Goal: Task Accomplishment & Management: Use online tool/utility

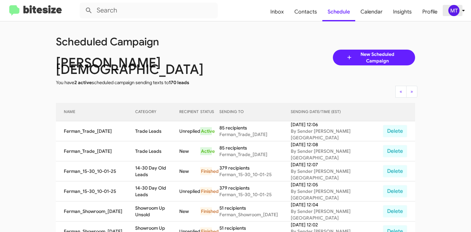
click at [461, 11] on icon at bounding box center [463, 11] width 8 height 8
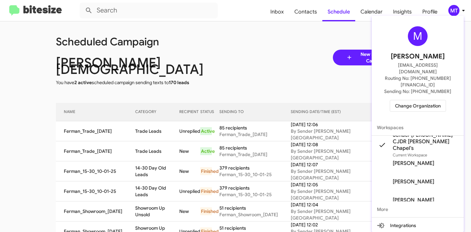
click at [410, 100] on span "Change Organization" at bounding box center [418, 105] width 46 height 11
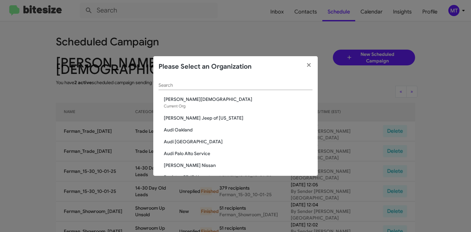
click at [236, 87] on input "Search" at bounding box center [236, 85] width 154 height 5
paste input "[PERSON_NAME] Family Nissan"
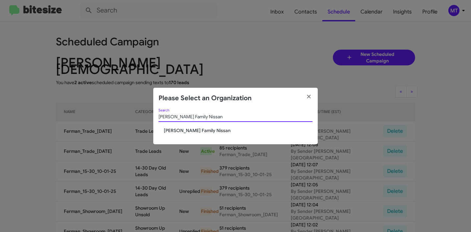
type input "Hicks Family Nissan"
click at [193, 131] on span "[PERSON_NAME] Family Nissan" at bounding box center [238, 130] width 149 height 7
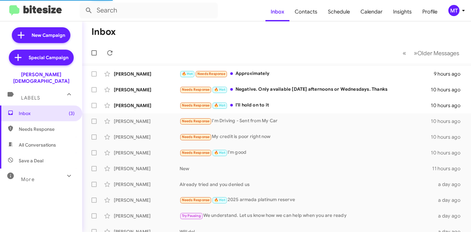
click at [461, 9] on icon at bounding box center [463, 11] width 8 height 8
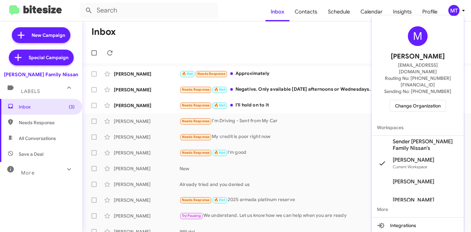
click at [417, 138] on span "Sender Hicks Family Nissan's" at bounding box center [426, 144] width 66 height 13
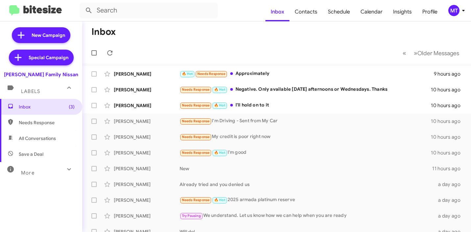
click at [459, 10] on icon at bounding box center [463, 11] width 8 height 8
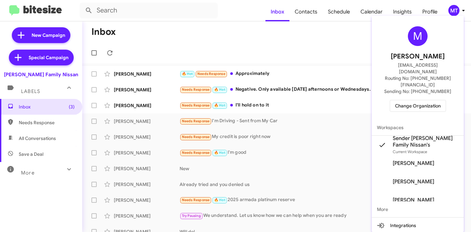
click at [215, 37] on div at bounding box center [235, 116] width 471 height 232
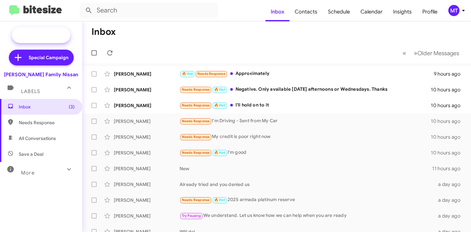
click at [58, 41] on span "New Campaign" at bounding box center [41, 35] width 59 height 16
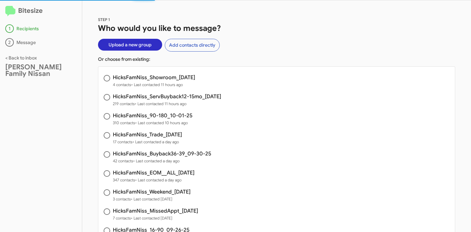
click at [129, 46] on span "Upload a new group" at bounding box center [130, 45] width 43 height 12
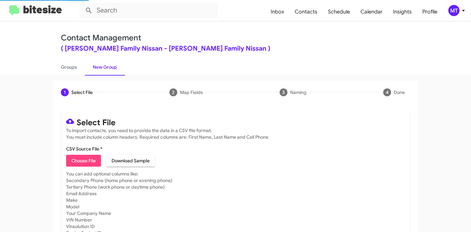
click at [87, 164] on span "Choose File" at bounding box center [83, 161] width 24 height 12
type input "HicksFamNiss_1-14_10-02-25"
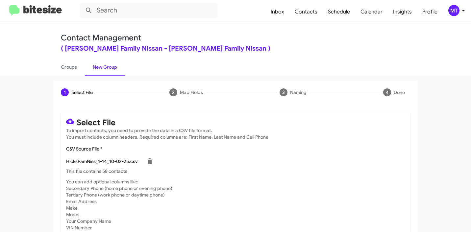
click at [459, 12] on icon at bounding box center [463, 11] width 8 height 8
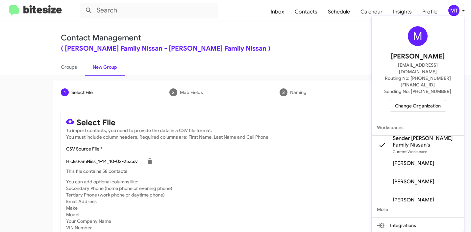
click at [288, 34] on div at bounding box center [235, 116] width 471 height 232
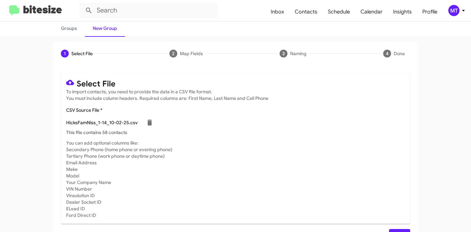
scroll to position [56, 0]
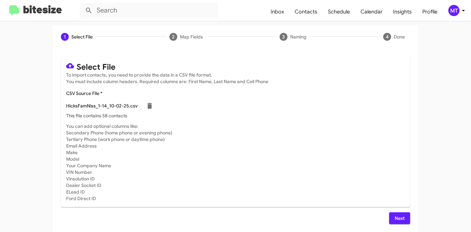
click at [397, 220] on span "Next" at bounding box center [399, 218] width 11 height 12
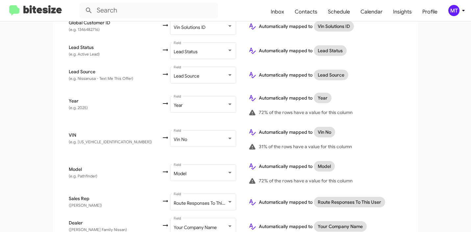
scroll to position [401, 0]
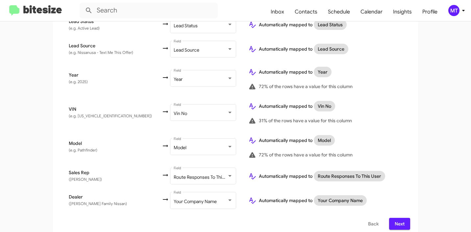
click at [403, 218] on button "Next" at bounding box center [399, 224] width 21 height 12
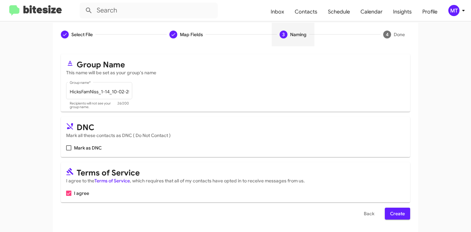
scroll to position [59, 0]
click at [394, 212] on span "Create" at bounding box center [397, 213] width 15 height 12
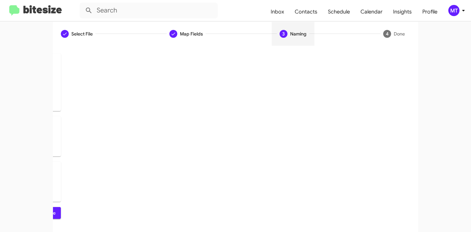
scroll to position [0, 0]
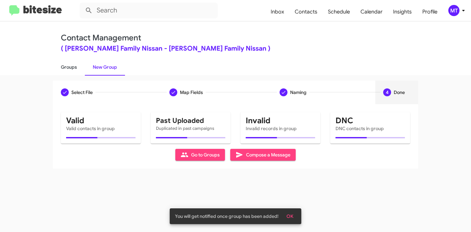
click at [73, 69] on link "Groups" at bounding box center [69, 67] width 32 height 17
type input "in:groups"
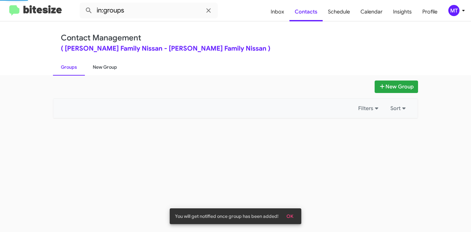
click at [101, 67] on link "New Group" at bounding box center [105, 67] width 40 height 17
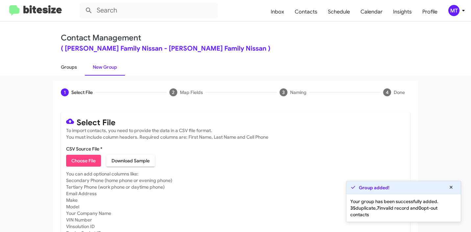
click at [64, 67] on link "Groups" at bounding box center [69, 67] width 32 height 17
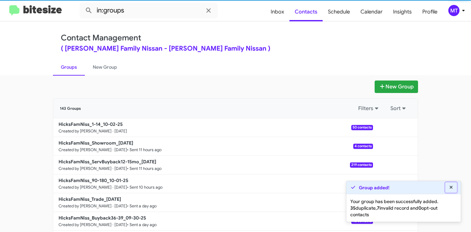
click at [452, 188] on icon at bounding box center [451, 187] width 3 height 3
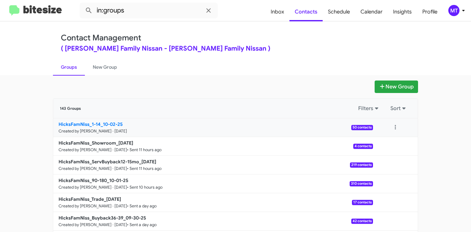
drag, startPoint x: 38, startPoint y: 121, endPoint x: 96, endPoint y: 123, distance: 58.6
click at [96, 123] on app-groups "New Group 143 Groups Filters Sort HicksFamNiss_1-14_10-02-25 Created by Mariem …" at bounding box center [235, 202] width 471 height 243
click at [27, 110] on app-groups "New Group 143 Groups Filters Sort HicksFamNiss_1-14_10-02-25 Created by Mariem …" at bounding box center [235, 202] width 471 height 243
drag, startPoint x: 45, startPoint y: 125, endPoint x: 98, endPoint y: 124, distance: 52.6
click at [98, 124] on app-groups "New Group 143 Groups Filters Sort HicksFamNiss_1-14_10-02-25 Created by Mariem …" at bounding box center [235, 202] width 471 height 243
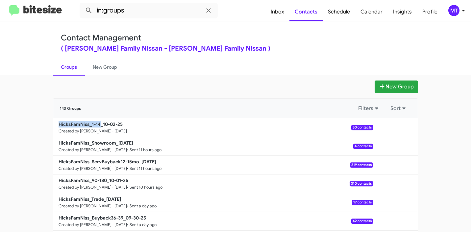
copy b "HicksFamNiss_1-14"
click at [181, 19] on mat-toolbar "in:groups Inbox Contacts Schedule Calendar Insights Profile MT" at bounding box center [235, 10] width 471 height 21
click at [175, 14] on input "in:groups" at bounding box center [149, 11] width 138 height 16
paste input "HicksFamNiss_1-14"
type input "in:groups HicksFamNiss_1-14"
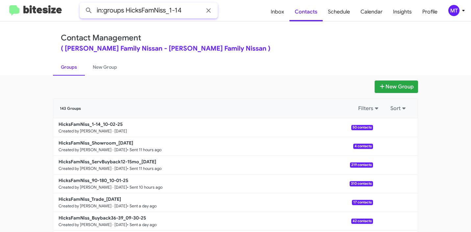
click at [82, 4] on button at bounding box center [88, 10] width 13 height 13
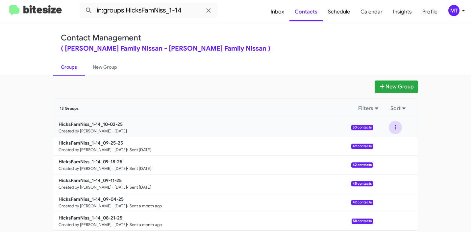
click at [396, 126] on button at bounding box center [395, 127] width 13 height 13
click at [382, 143] on button "View contacts" at bounding box center [375, 145] width 53 height 16
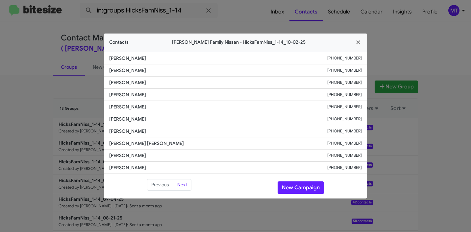
drag, startPoint x: 137, startPoint y: 59, endPoint x: 101, endPoint y: 58, distance: 35.9
click at [101, 58] on modal-container "Contacts Hicks Family Nissan - HicksFamNiss_1-14_10-02-25 Gloria Villarreal +13…" at bounding box center [235, 116] width 471 height 232
copy span "Gloria Villarreal"
click at [357, 42] on icon "button" at bounding box center [359, 42] width 8 height 6
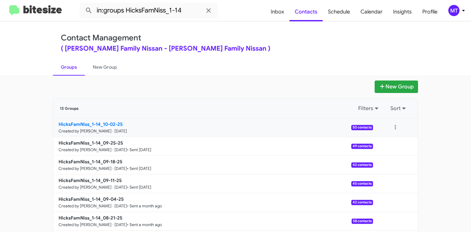
click at [108, 123] on b "HicksFamNiss_1-14_10-02-25" at bounding box center [91, 124] width 64 height 6
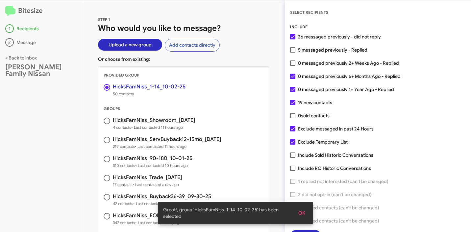
scroll to position [17, 0]
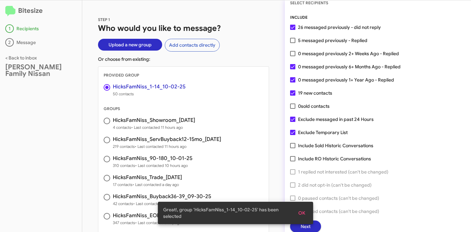
click at [305, 213] on span "OK" at bounding box center [301, 213] width 7 height 12
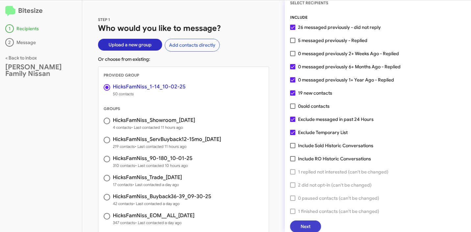
click at [313, 228] on button "Next" at bounding box center [305, 227] width 31 height 12
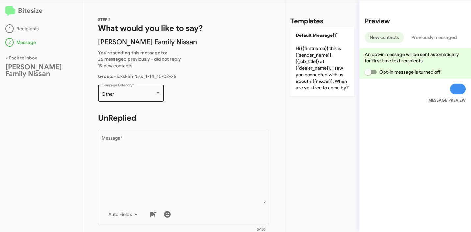
click at [136, 101] on div "Other Campaign Category *" at bounding box center [131, 93] width 59 height 18
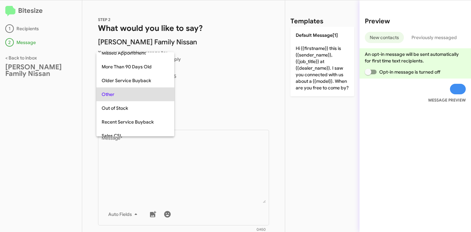
scroll to position [247, 0]
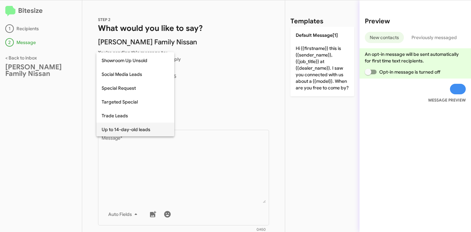
click at [127, 132] on span "Up to 14-day-old leads" at bounding box center [135, 130] width 67 height 14
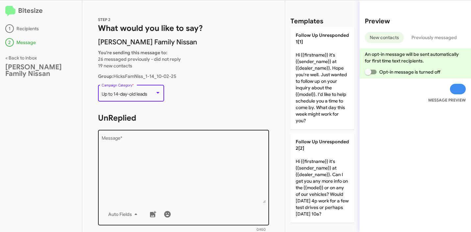
click at [148, 149] on textarea "Message *" at bounding box center [184, 169] width 164 height 67
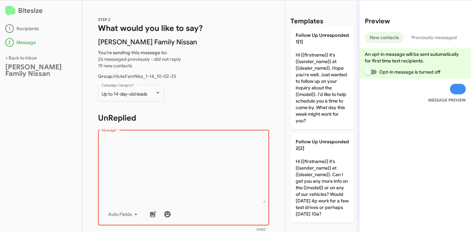
click at [176, 139] on textarea "Message *" at bounding box center [184, 169] width 164 height 67
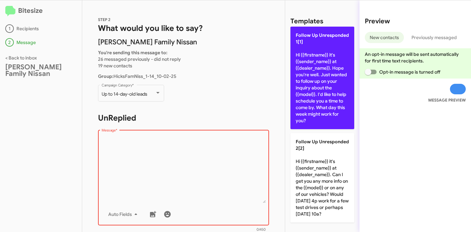
click at [313, 78] on p "Follow Up Unresponded 1[1] Hi {{firstname}} it's {{sender_name}} at {{dealer_na…" at bounding box center [322, 78] width 64 height 103
type textarea "Hi {{firstname}} it's {{sender_name}} at {{dealer_name}}. Hope you're well. Jus…"
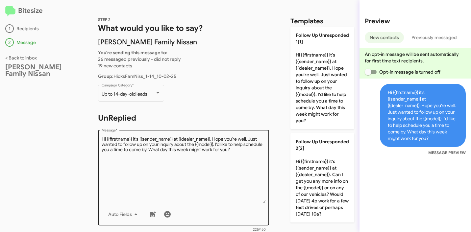
scroll to position [213, 0]
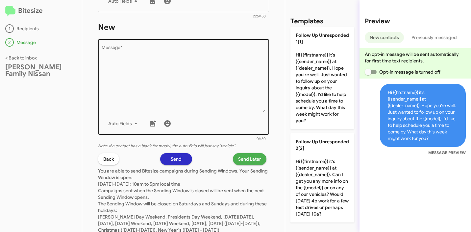
click at [200, 79] on textarea "Message *" at bounding box center [184, 78] width 164 height 67
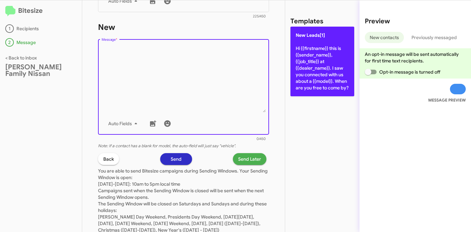
click at [305, 49] on p "New Leads[1] Hi {{firstname}} this is {{sender_name}}, {{job_title}} at {{deale…" at bounding box center [322, 62] width 64 height 70
type textarea "Hi {{firstname}} this is {{sender_name}}, {{job_title}} at {{dealer_name}}. I s…"
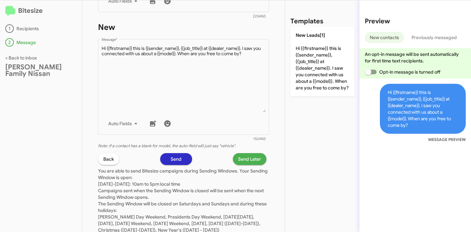
click at [246, 157] on span "Send Later" at bounding box center [249, 159] width 23 height 12
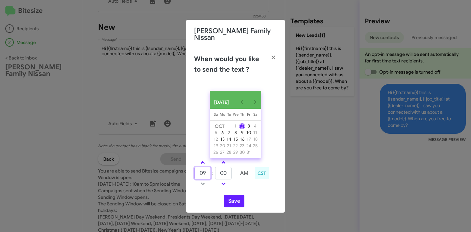
click at [205, 169] on input "09" at bounding box center [202, 173] width 16 height 12
click at [220, 172] on input "00" at bounding box center [223, 173] width 16 height 12
click at [203, 185] on td at bounding box center [202, 184] width 17 height 8
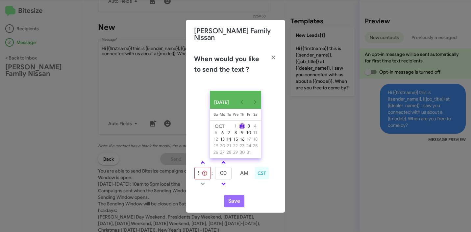
click at [203, 183] on td at bounding box center [202, 184] width 17 height 8
click at [203, 162] on span at bounding box center [203, 163] width 4 height 4
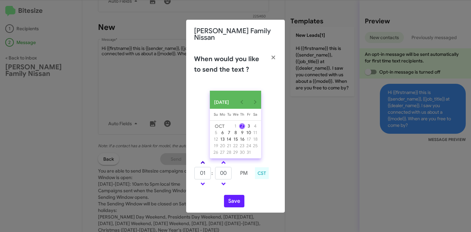
click at [203, 162] on span at bounding box center [203, 163] width 4 height 4
type input "05"
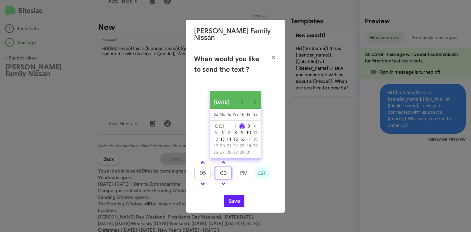
click at [220, 170] on input "00" at bounding box center [223, 173] width 16 height 12
type input "02"
click at [230, 194] on div "OCT 2025 Sunday Su Monday Mo Tuesday Tu Wednesday We Thursday Th Friday Fr Satu…" at bounding box center [235, 149] width 99 height 127
click at [236, 202] on button "Save" at bounding box center [234, 201] width 20 height 12
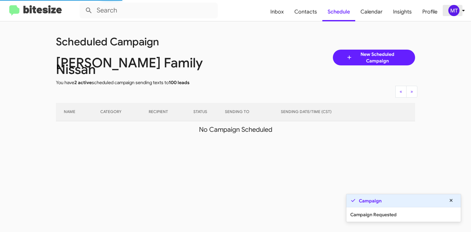
click at [462, 12] on icon at bounding box center [463, 11] width 8 height 8
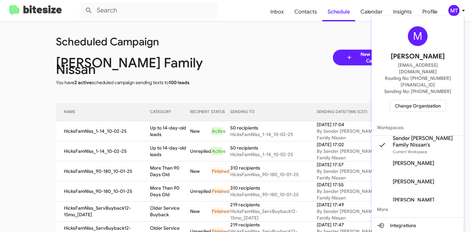
click at [262, 47] on div at bounding box center [235, 116] width 471 height 232
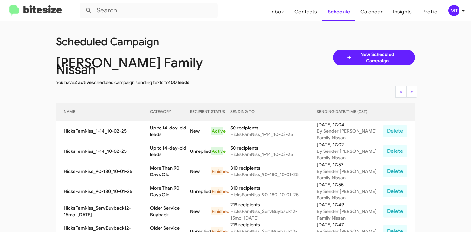
click at [449, 7] on span "MT" at bounding box center [458, 10] width 20 height 11
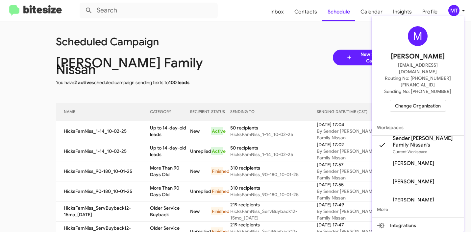
click at [411, 100] on span "Change Organization" at bounding box center [418, 105] width 46 height 11
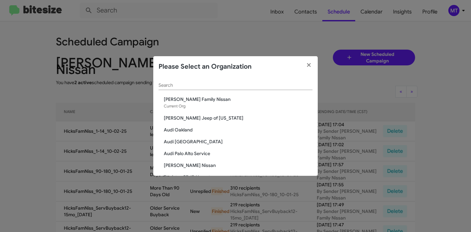
click at [269, 87] on input "Search" at bounding box center [236, 85] width 154 height 5
paste input "[PERSON_NAME] Family Subaru"
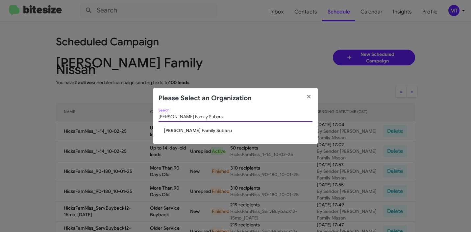
type input "[PERSON_NAME] Family Subaru"
click at [188, 132] on span "[PERSON_NAME] Family Subaru" at bounding box center [238, 130] width 149 height 7
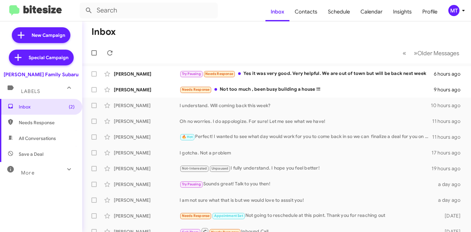
click at [464, 10] on icon at bounding box center [463, 11] width 8 height 8
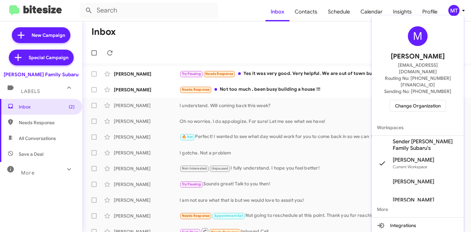
click at [394, 138] on span "Sender [PERSON_NAME] Family Subaru's" at bounding box center [426, 144] width 66 height 13
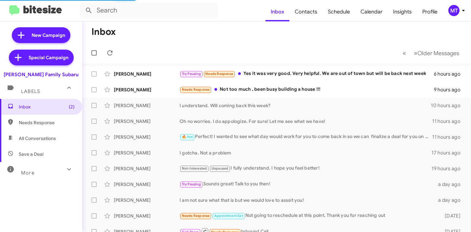
click at [468, 12] on mat-toolbar "Inbox Contacts Schedule Calendar Insights Profile MT" at bounding box center [235, 10] width 471 height 21
click at [465, 11] on icon at bounding box center [463, 11] width 8 height 8
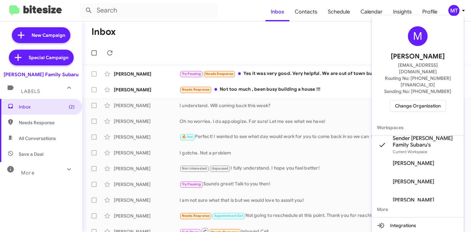
click at [259, 37] on div at bounding box center [235, 116] width 471 height 232
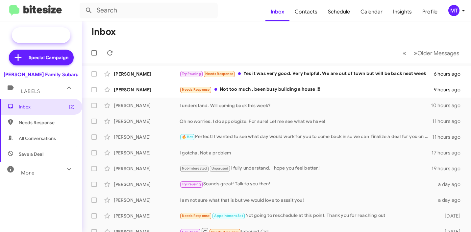
click at [44, 37] on span "New Campaign" at bounding box center [49, 35] width 34 height 7
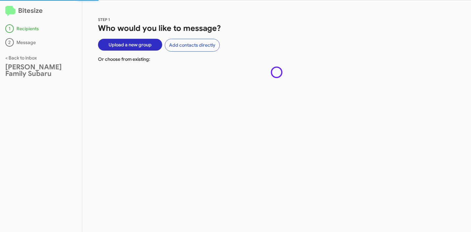
click at [124, 46] on span "Upload a new group" at bounding box center [130, 45] width 43 height 12
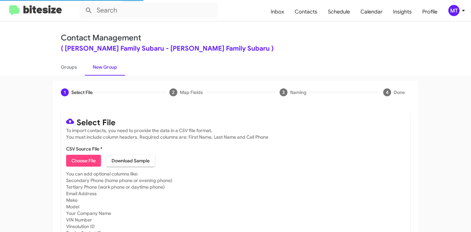
click at [85, 163] on span "Choose File" at bounding box center [83, 161] width 24 height 12
type input "HicksFamSub_3-14_10-02-25"
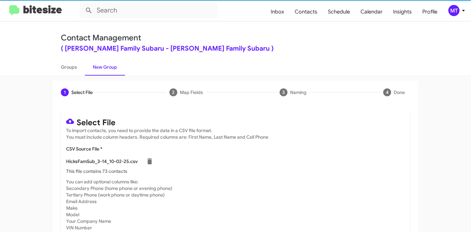
click at [465, 12] on icon at bounding box center [463, 11] width 8 height 8
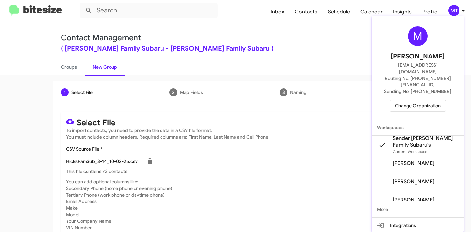
click at [311, 168] on div at bounding box center [235, 116] width 471 height 232
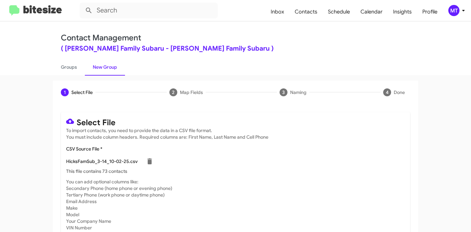
scroll to position [56, 0]
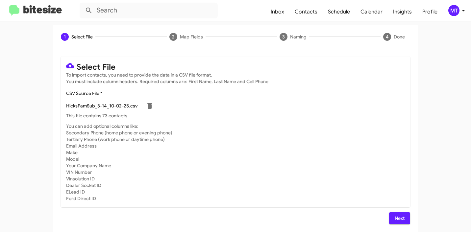
click at [401, 221] on span "Next" at bounding box center [399, 218] width 11 height 12
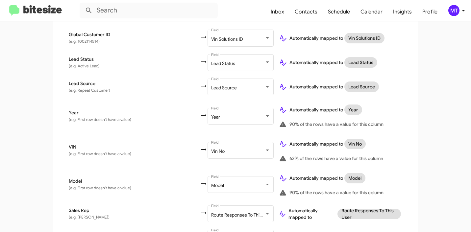
scroll to position [401, 0]
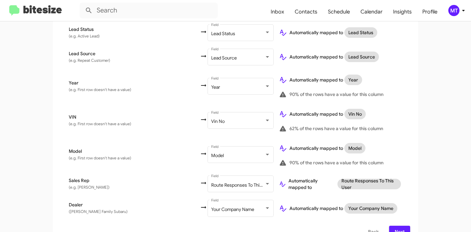
click at [396, 226] on span "Next" at bounding box center [399, 232] width 11 height 12
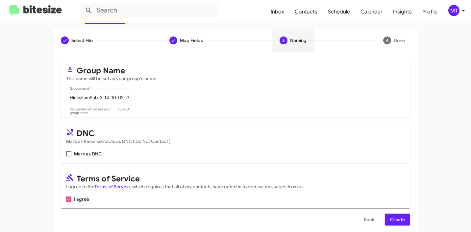
scroll to position [59, 0]
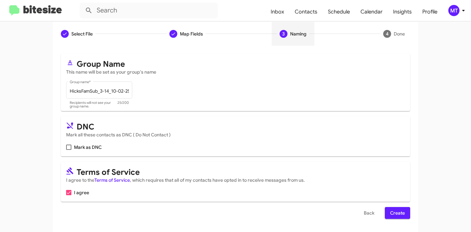
click at [400, 215] on span "Create" at bounding box center [397, 213] width 15 height 12
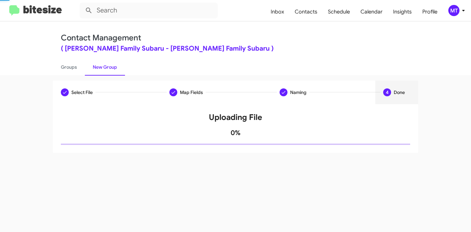
scroll to position [0, 0]
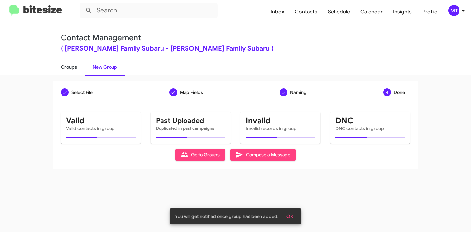
click at [73, 69] on link "Groups" at bounding box center [69, 67] width 32 height 17
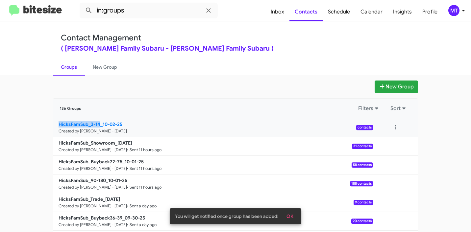
drag, startPoint x: 46, startPoint y: 126, endPoint x: 96, endPoint y: 122, distance: 50.1
click at [96, 122] on app-groups "New Group 136 Groups Filters Sort HicksFamSub_3-14_10-02-25 Created by Mariem T…" at bounding box center [235, 202] width 471 height 243
copy b "HicksFamSub_3-14"
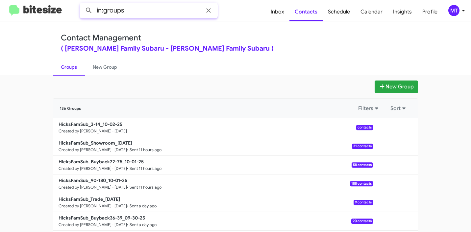
click at [180, 8] on input "in:groups" at bounding box center [149, 11] width 138 height 16
paste input "HicksFamSub_3-14"
type input "in:groups HicksFamSub_3-14"
click at [82, 4] on button at bounding box center [88, 10] width 13 height 13
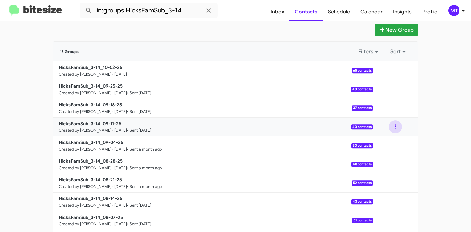
scroll to position [4, 0]
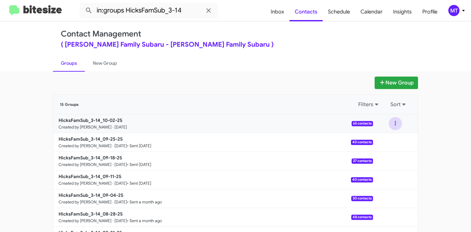
click at [390, 124] on button at bounding box center [395, 123] width 13 height 13
click at [376, 144] on button "View contacts" at bounding box center [375, 142] width 53 height 16
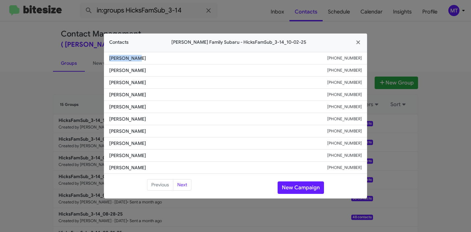
drag, startPoint x: 138, startPoint y: 62, endPoint x: 104, endPoint y: 57, distance: 34.2
click at [104, 57] on li "[PERSON_NAME] [PHONE_NUMBER]" at bounding box center [235, 58] width 263 height 12
copy span "[PERSON_NAME]"
click at [357, 42] on icon "button" at bounding box center [359, 42] width 8 height 6
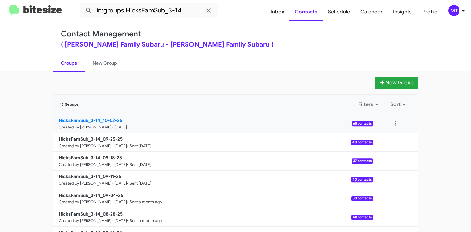
click at [82, 119] on b "HicksFamSub_3-14_10-02-25" at bounding box center [91, 120] width 64 height 6
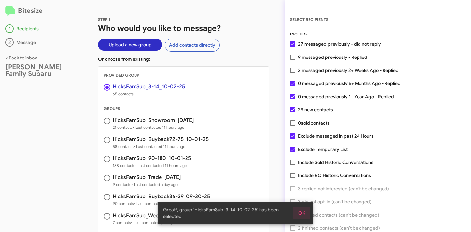
click at [304, 213] on span "OK" at bounding box center [301, 213] width 7 height 12
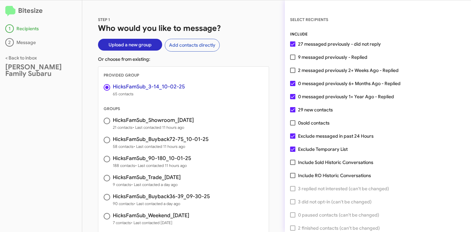
scroll to position [17, 0]
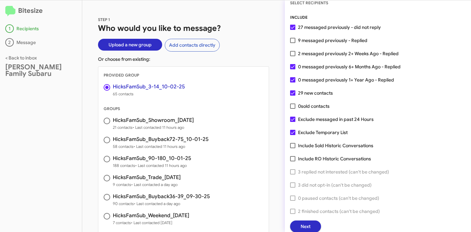
click at [304, 224] on span "Next" at bounding box center [306, 227] width 10 height 12
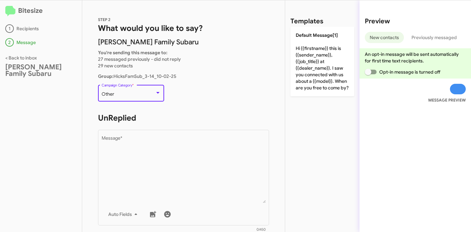
click at [138, 95] on div "Other" at bounding box center [128, 94] width 53 height 5
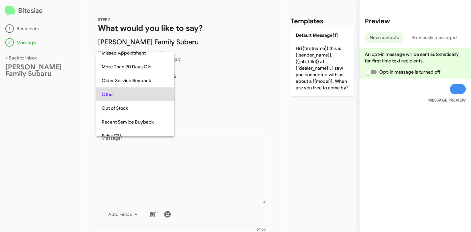
scroll to position [247, 0]
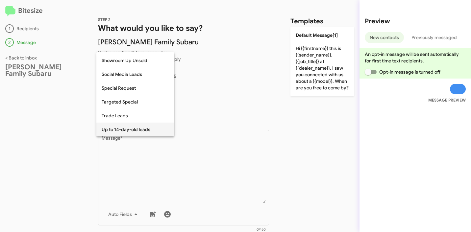
click at [122, 133] on span "Up to 14-day-old leads" at bounding box center [135, 130] width 67 height 14
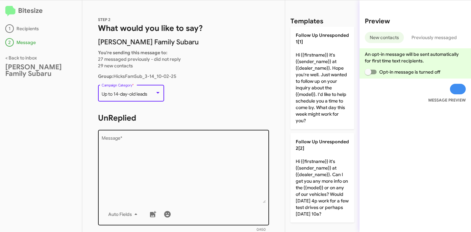
click at [142, 155] on textarea "Message *" at bounding box center [184, 169] width 164 height 67
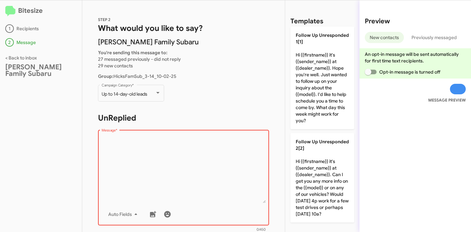
click at [213, 174] on textarea "Message *" at bounding box center [184, 169] width 164 height 67
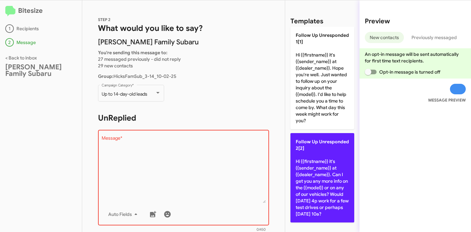
click at [331, 179] on p "Follow Up Unresponded 2[2] Hi {{firstname}} it's {{sender_name}} at {{dealer_na…" at bounding box center [322, 177] width 64 height 89
type textarea "Hi {{firstname}} it's {{sender_name}} at {{dealer_name}}. Can I get you any mor…"
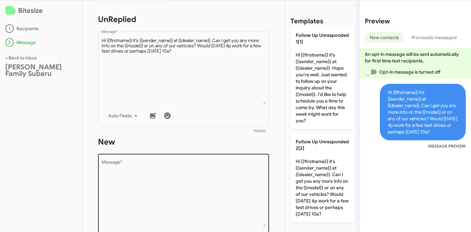
scroll to position [129, 0]
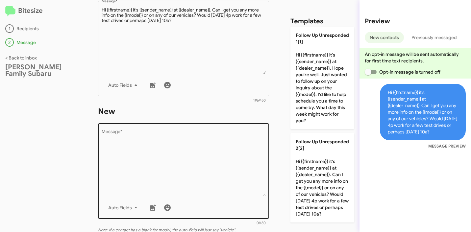
click at [193, 150] on textarea "Message *" at bounding box center [184, 163] width 164 height 67
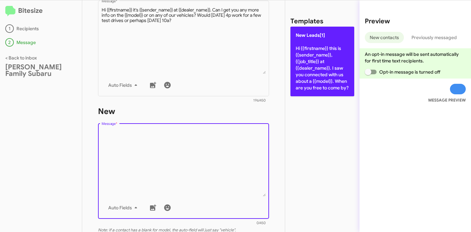
click at [332, 93] on p "New Leads[1] Hi {{firstname}} this is {{sender_name}}, {{job_title}} at {{deale…" at bounding box center [322, 62] width 64 height 70
type textarea "Hi {{firstname}} this is {{sender_name}}, {{job_title}} at {{dealer_name}}. I s…"
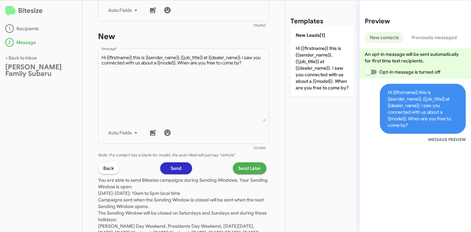
scroll to position [241, 0]
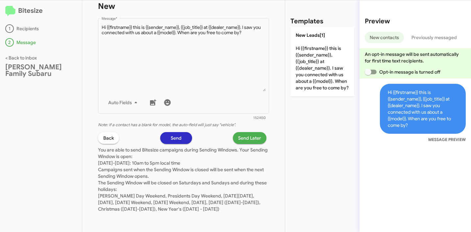
click at [244, 133] on span "Send Later" at bounding box center [249, 138] width 23 height 12
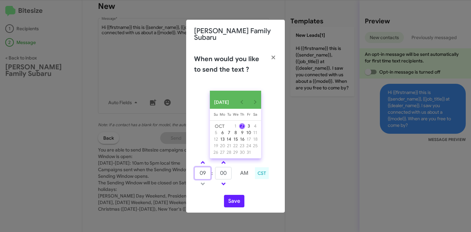
click at [206, 174] on input "09" at bounding box center [202, 173] width 16 height 12
type input "5"
click at [219, 173] on input "00" at bounding box center [223, 173] width 16 height 12
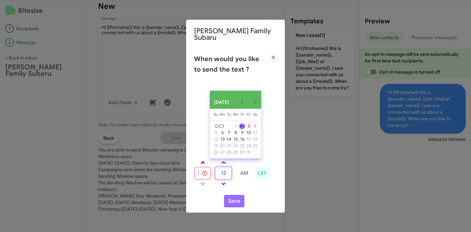
type input "12"
click at [202, 163] on span at bounding box center [203, 163] width 4 height 4
type input "10"
type input "00"
click at [202, 161] on span at bounding box center [203, 163] width 4 height 4
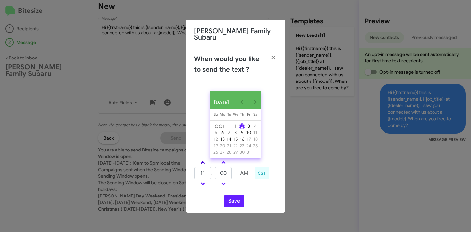
click at [202, 161] on span at bounding box center [203, 163] width 4 height 4
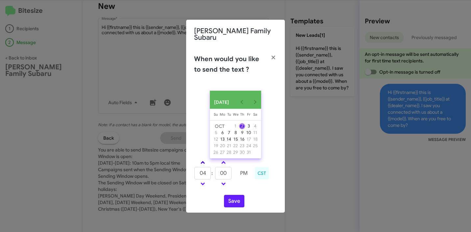
click at [202, 161] on span at bounding box center [203, 163] width 4 height 4
type input "05"
click at [220, 175] on input "00" at bounding box center [223, 173] width 16 height 12
type input "12"
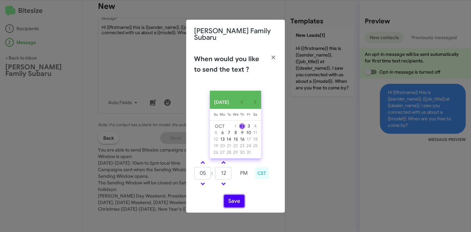
click at [231, 200] on button "Save" at bounding box center [234, 201] width 20 height 12
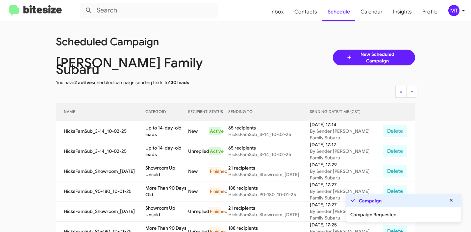
click at [463, 11] on icon at bounding box center [463, 11] width 2 height 2
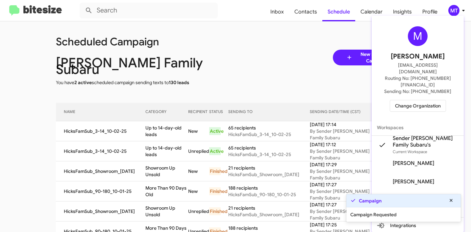
click at [248, 76] on div at bounding box center [235, 116] width 471 height 232
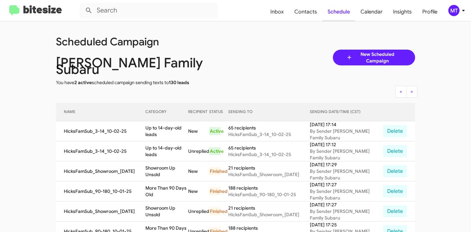
click at [342, 14] on span "Schedule" at bounding box center [338, 11] width 33 height 19
click at [291, 7] on span "Contacts" at bounding box center [305, 11] width 33 height 19
type input "in:groups"
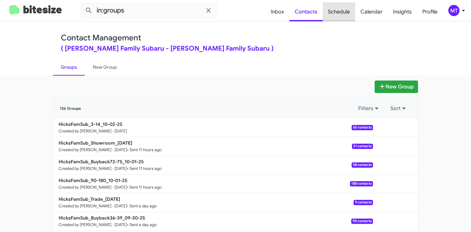
click at [338, 13] on span "Schedule" at bounding box center [339, 11] width 33 height 19
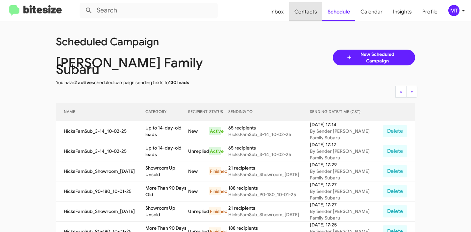
click at [305, 12] on span "Contacts" at bounding box center [305, 11] width 33 height 19
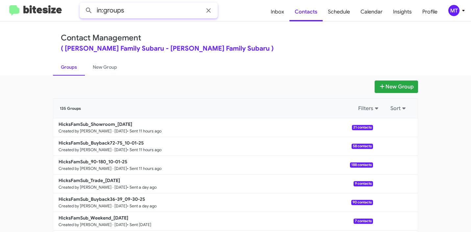
click at [136, 10] on input "in:groups" at bounding box center [149, 11] width 138 height 16
paste input "HicksFamSub_3-14_10-02-25"
type input "in:groups HicksFamSub_3-14_10-02-25"
click at [82, 4] on button at bounding box center [88, 10] width 13 height 13
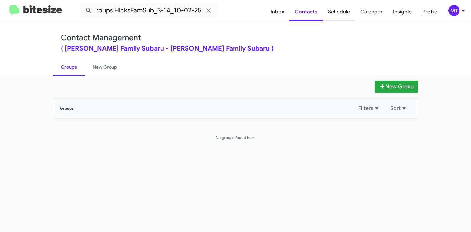
click at [332, 17] on span "Schedule" at bounding box center [339, 11] width 33 height 19
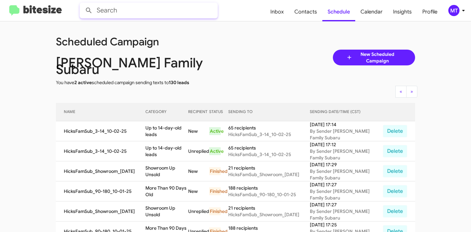
click at [175, 7] on input "text" at bounding box center [149, 11] width 138 height 16
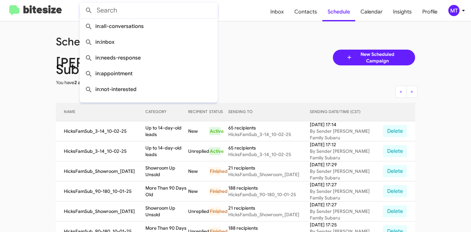
paste input "HicksFamSub_3-14_10-02-25"
type input "HicksFamSub_3-14_10-02-25"
click at [82, 4] on button at bounding box center [88, 10] width 13 height 13
